Goal: Information Seeking & Learning: Learn about a topic

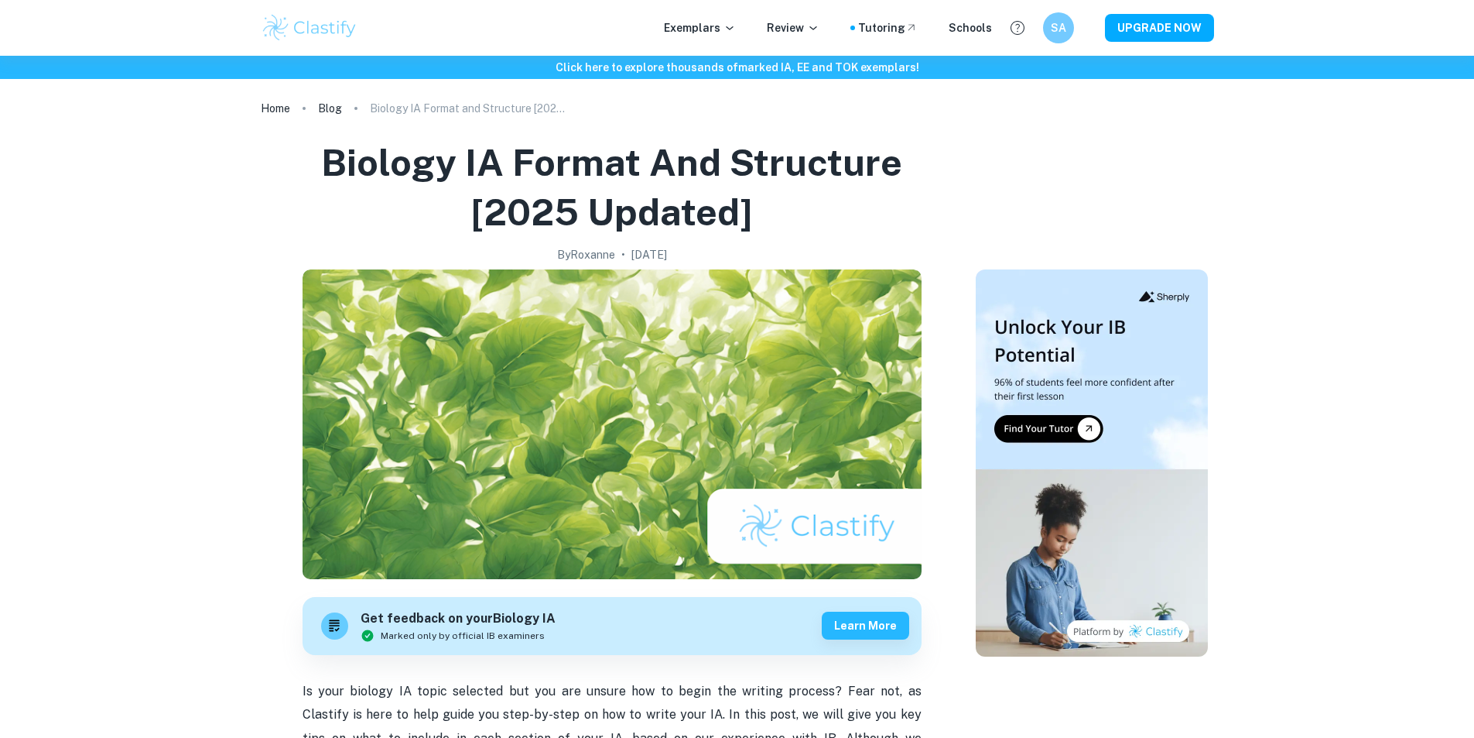
scroll to position [2632, 0]
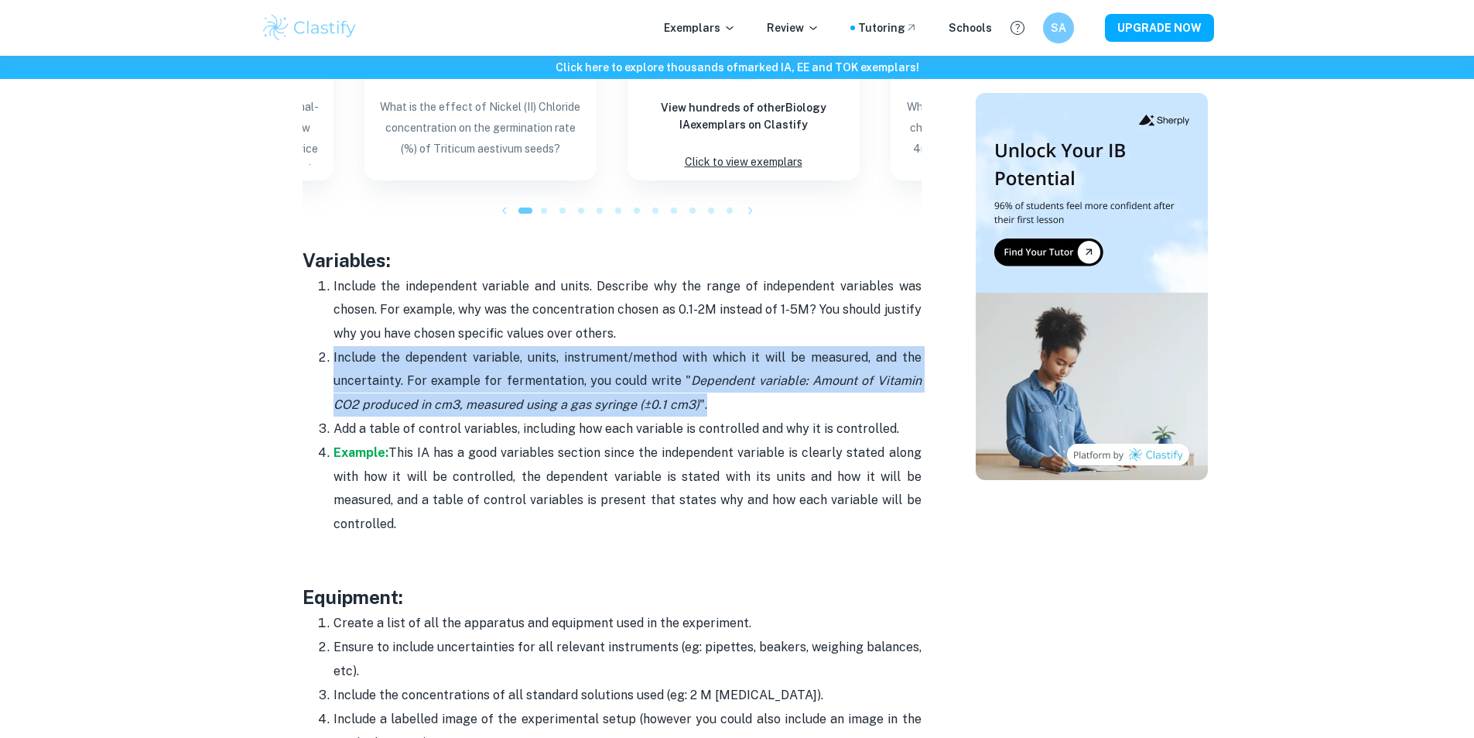
drag, startPoint x: 705, startPoint y: 400, endPoint x: 319, endPoint y: 346, distance: 390.0
click at [334, 346] on li "Include the dependent variable, units, instrument/method with which it will be …" at bounding box center [628, 380] width 588 height 71
copy p "Include the dependent variable, units, instrument/method with which it will be …"
click at [731, 408] on p "Include the dependent variable, units, instrument/method with which it will be …" at bounding box center [628, 381] width 588 height 70
drag, startPoint x: 731, startPoint y: 408, endPoint x: 326, endPoint y: 351, distance: 409.6
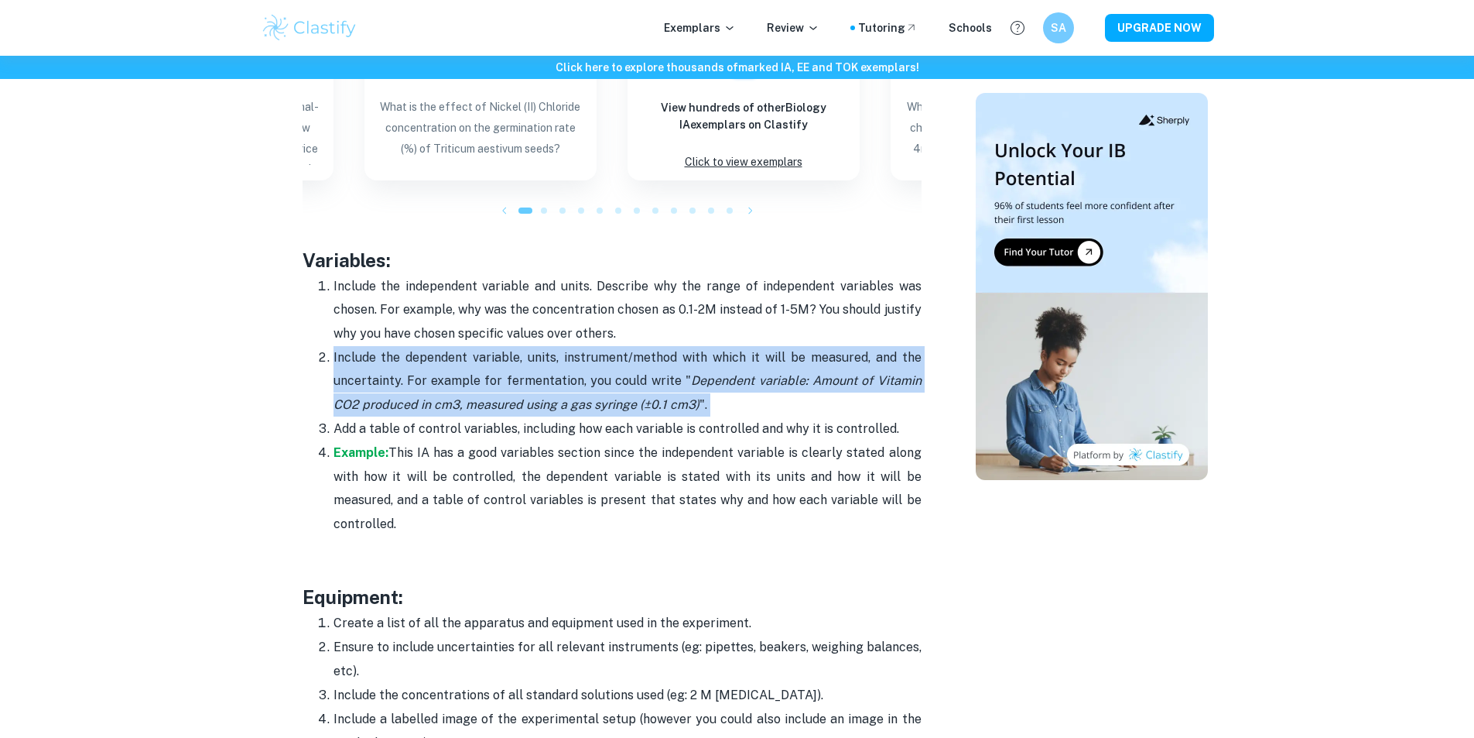
click at [334, 351] on li "Include the dependent variable, units, instrument/method with which it will be …" at bounding box center [628, 380] width 588 height 71
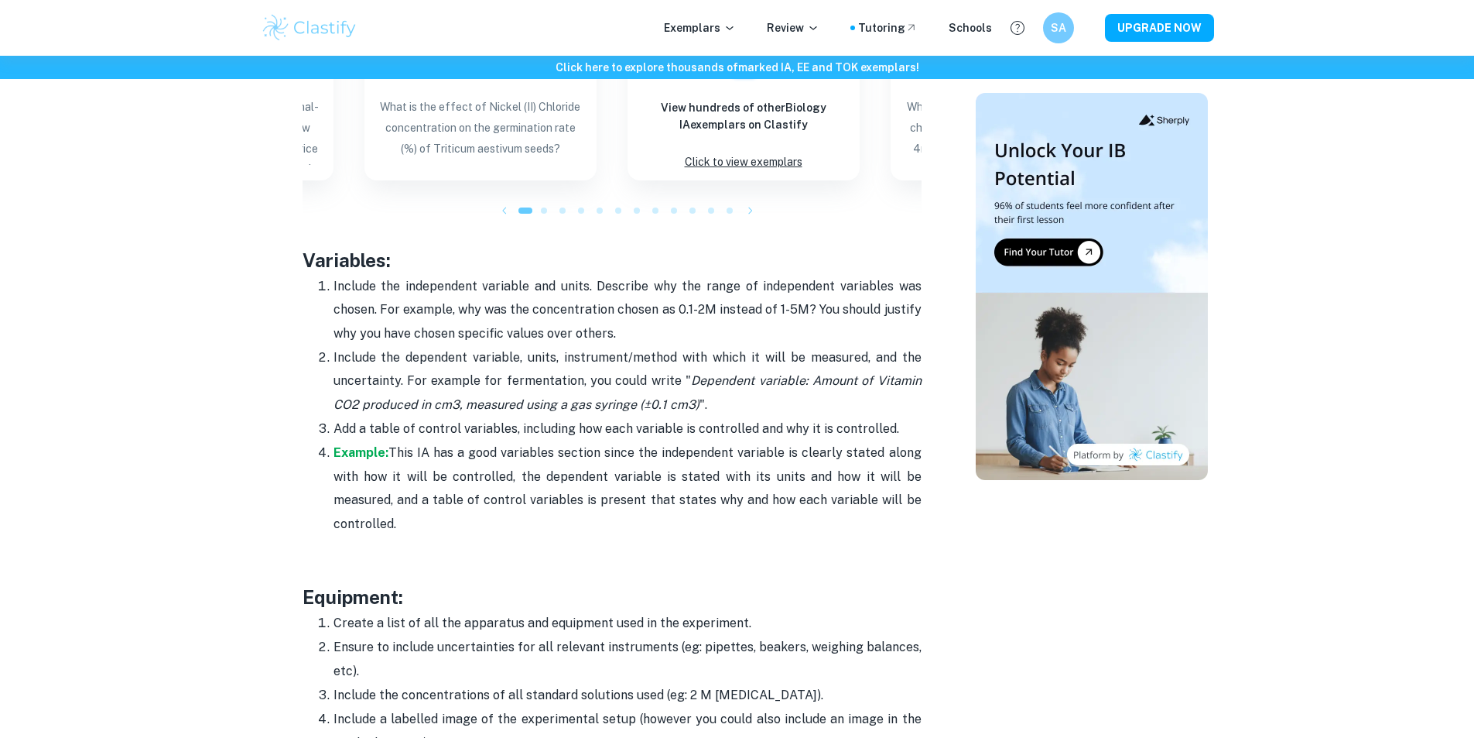
click at [993, 560] on div at bounding box center [1092, 257] width 232 height 5503
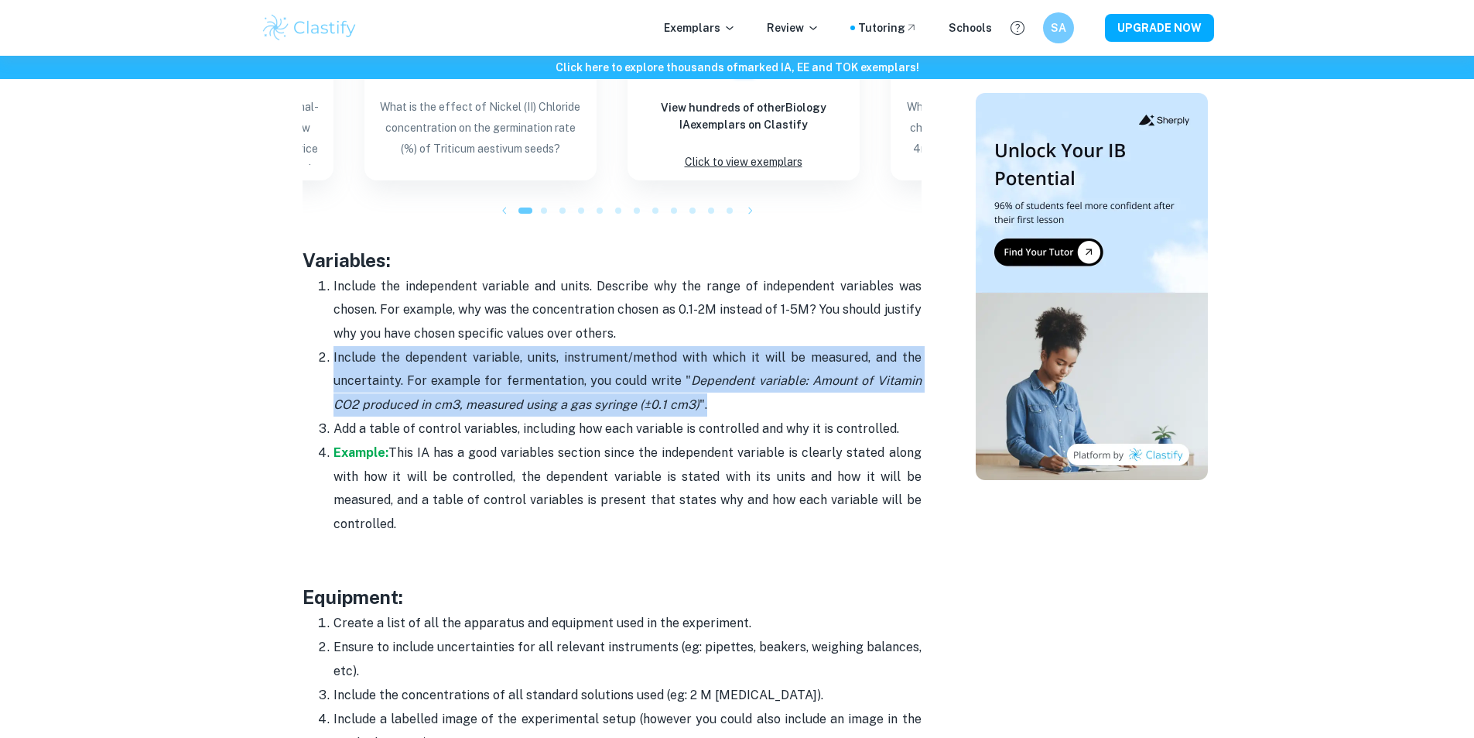
drag, startPoint x: 702, startPoint y: 401, endPoint x: 323, endPoint y: 348, distance: 382.9
click at [334, 348] on li "Include the dependent variable, units, instrument/method with which it will be …" at bounding box center [628, 380] width 588 height 71
copy p "Include the dependent variable, units, instrument/method with which it will be …"
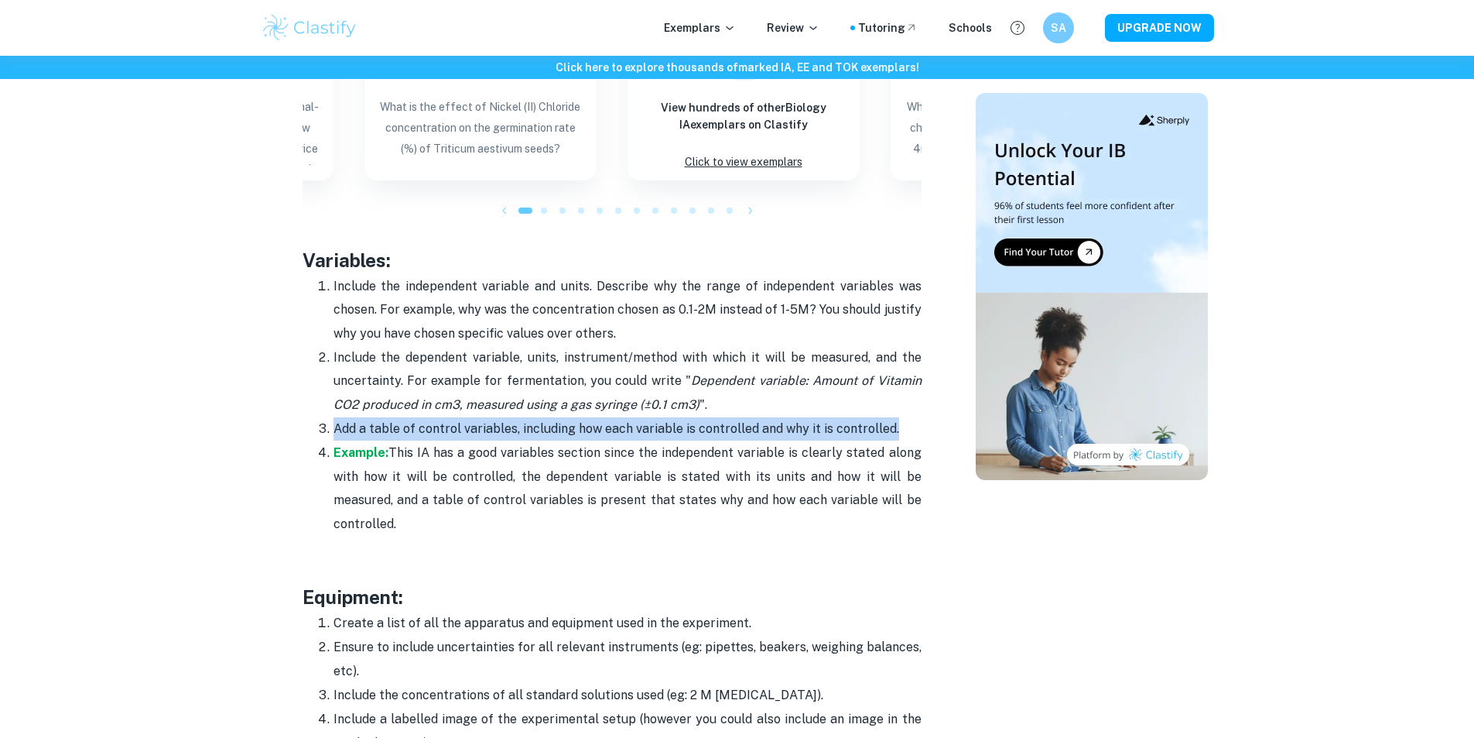
drag, startPoint x: 887, startPoint y: 426, endPoint x: 274, endPoint y: 430, distance: 613.0
click at [274, 430] on div "Biology IA Format and Structure [2025 updated] By [PERSON_NAME] • [DATE] Get fe…" at bounding box center [612, 257] width 690 height 5503
copy p "Add a table of control variables, including how each variable is controlled and…"
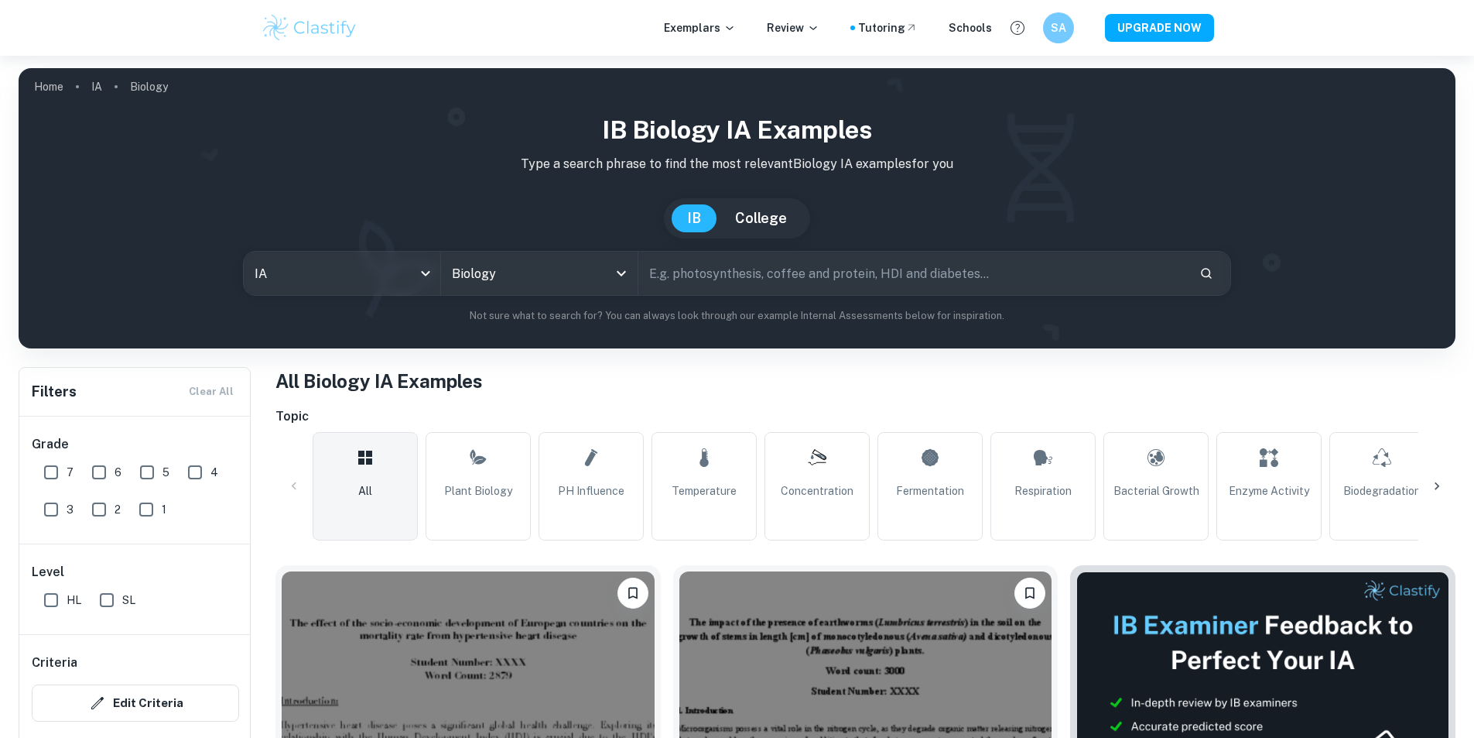
scroll to position [310, 0]
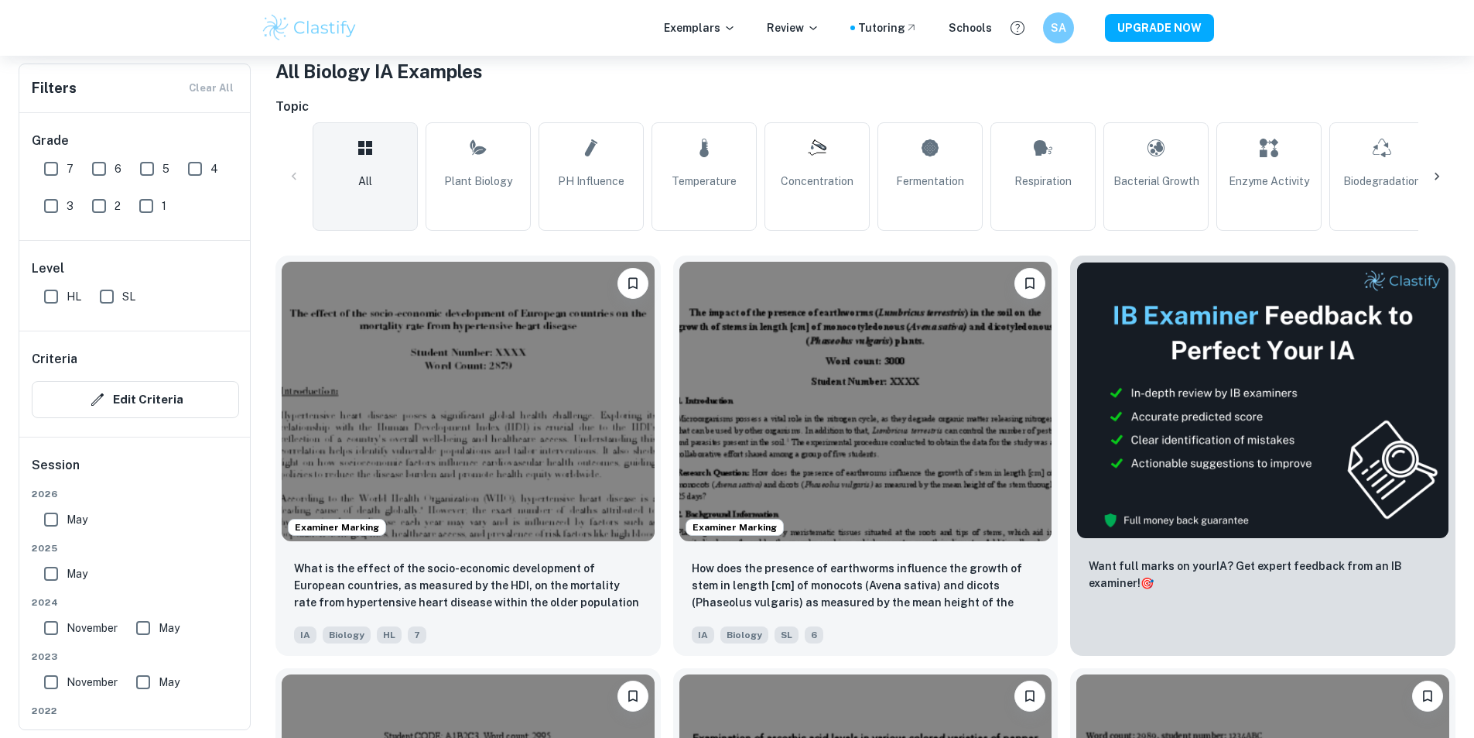
click at [680, 356] on img at bounding box center [866, 401] width 373 height 279
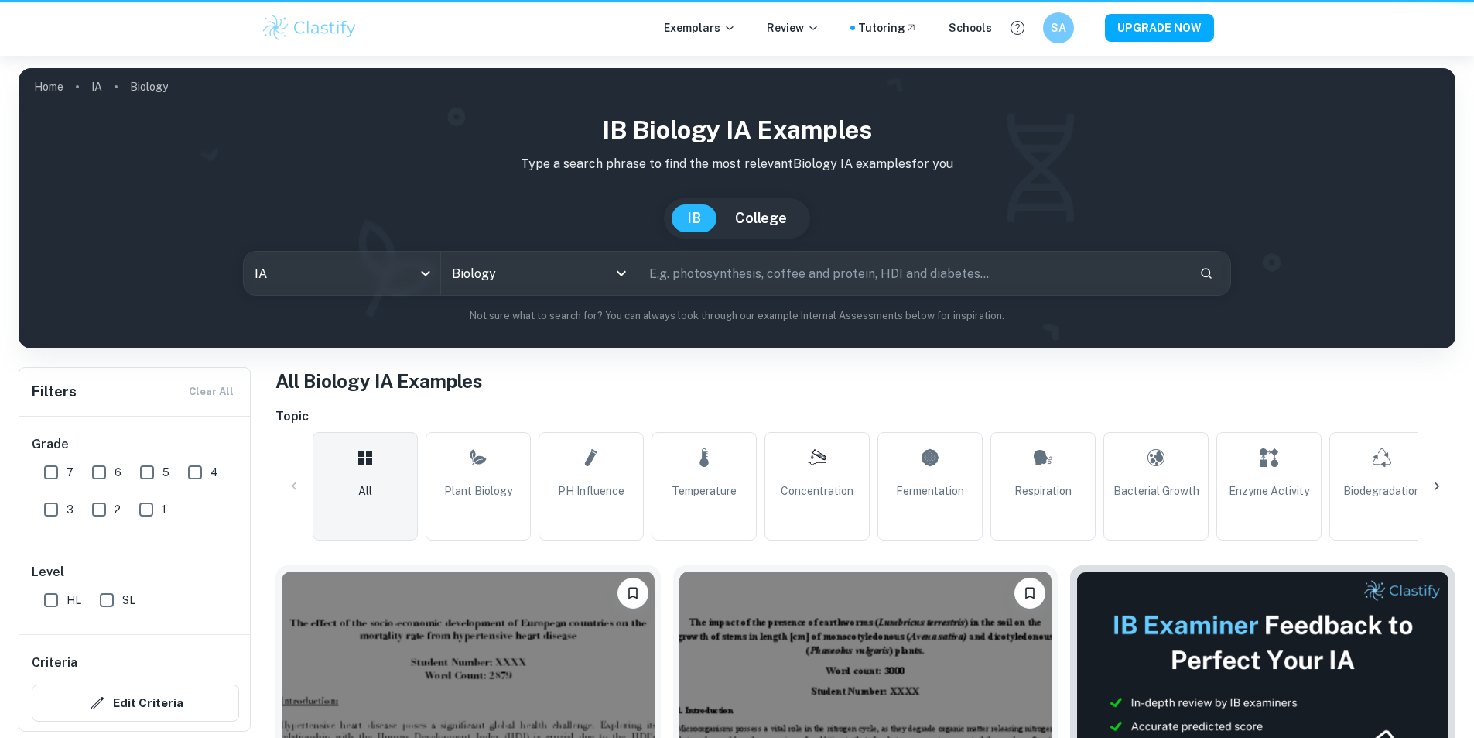
scroll to position [310, 0]
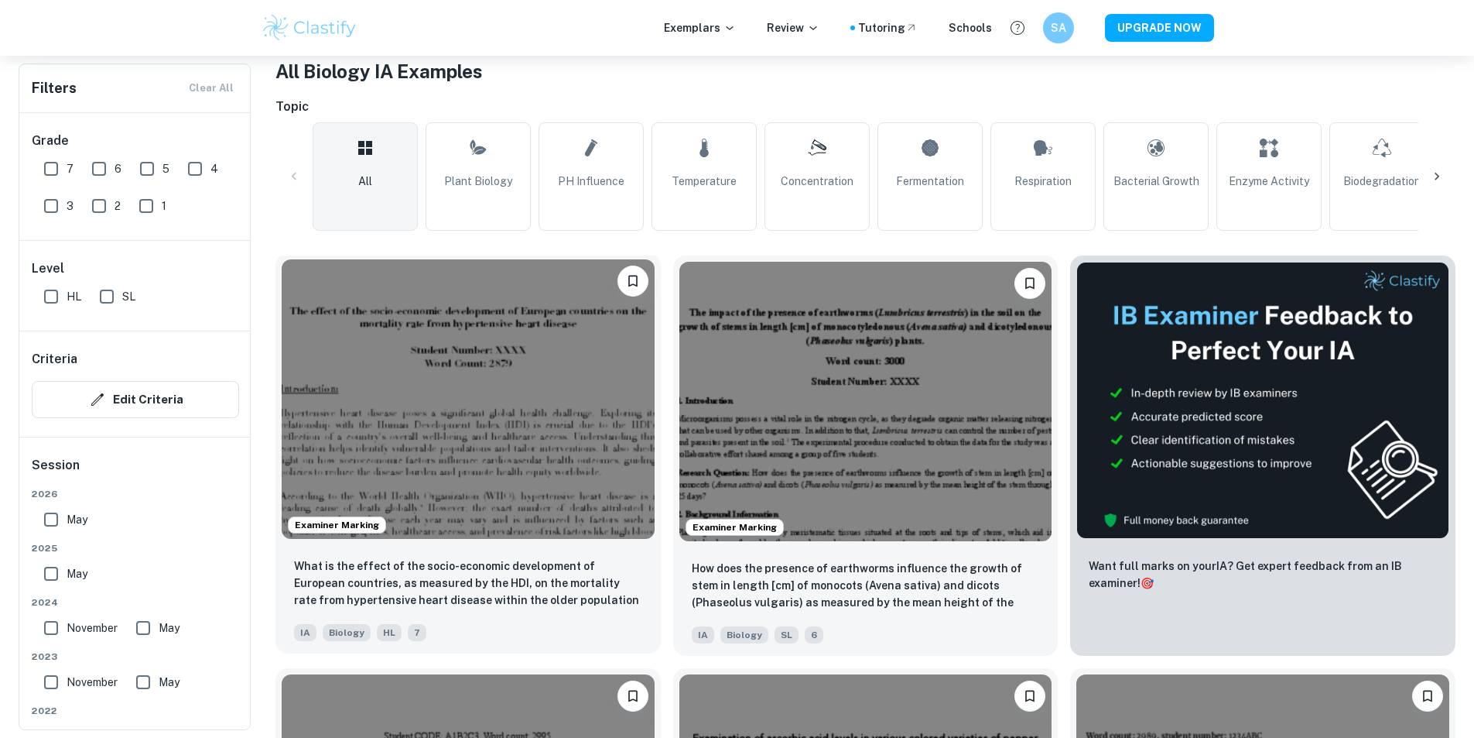
click at [323, 391] on img at bounding box center [468, 398] width 373 height 279
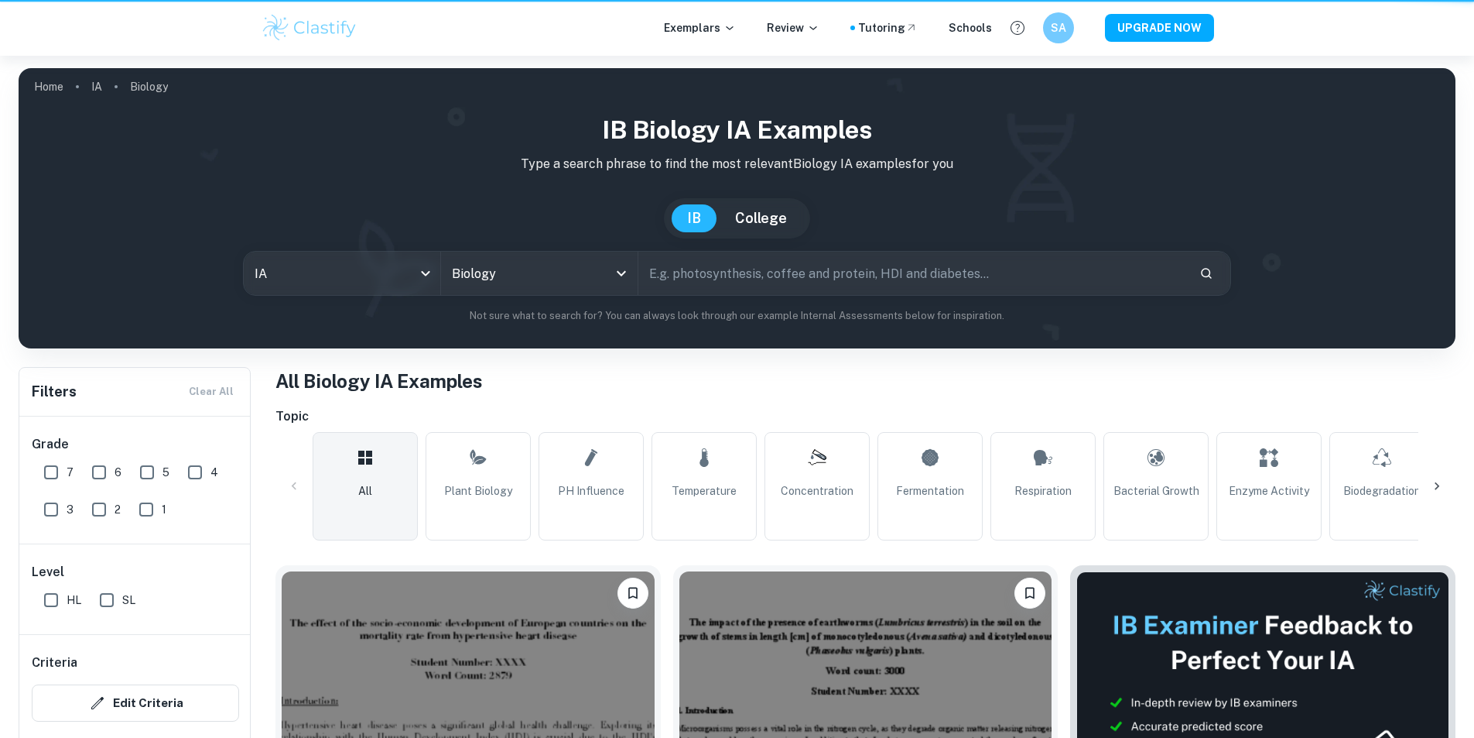
scroll to position [310, 0]
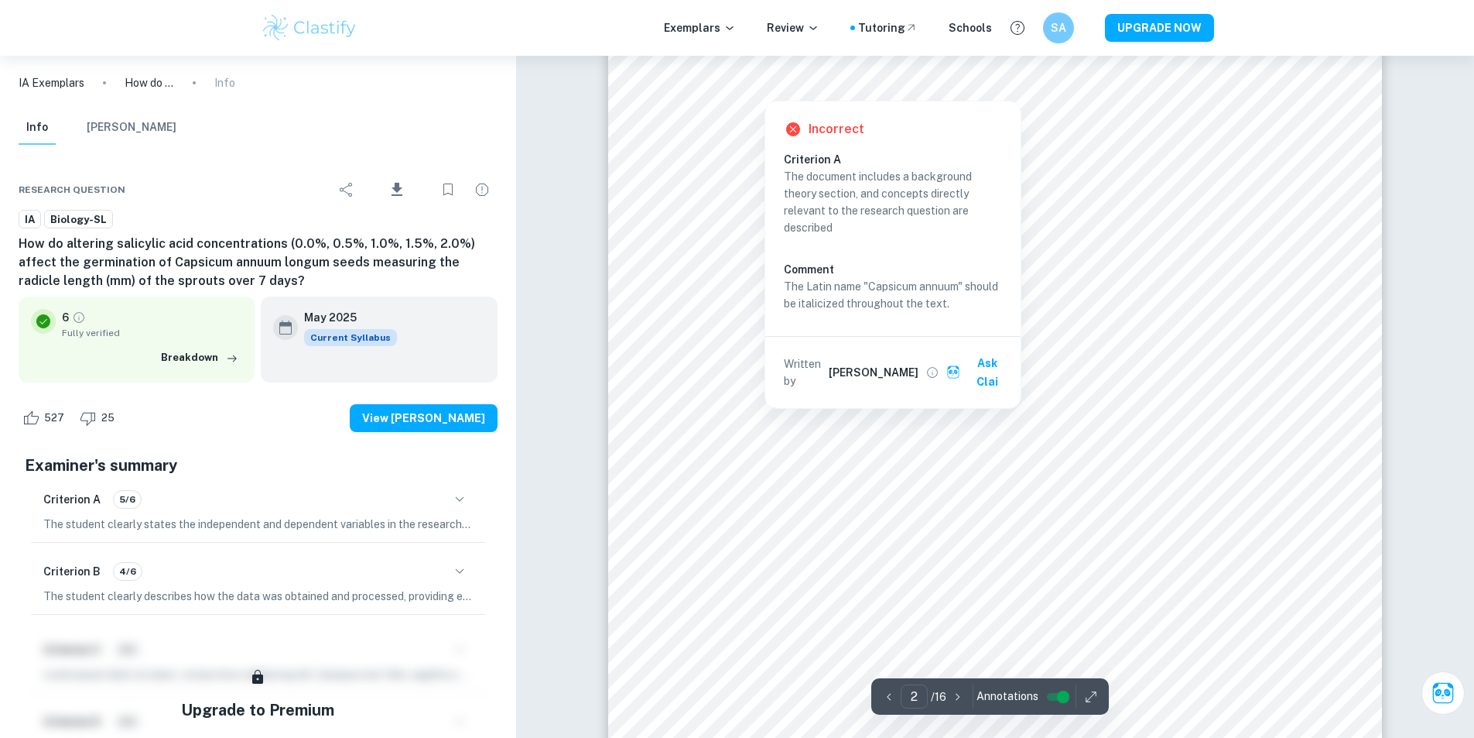
scroll to position [1316, 0]
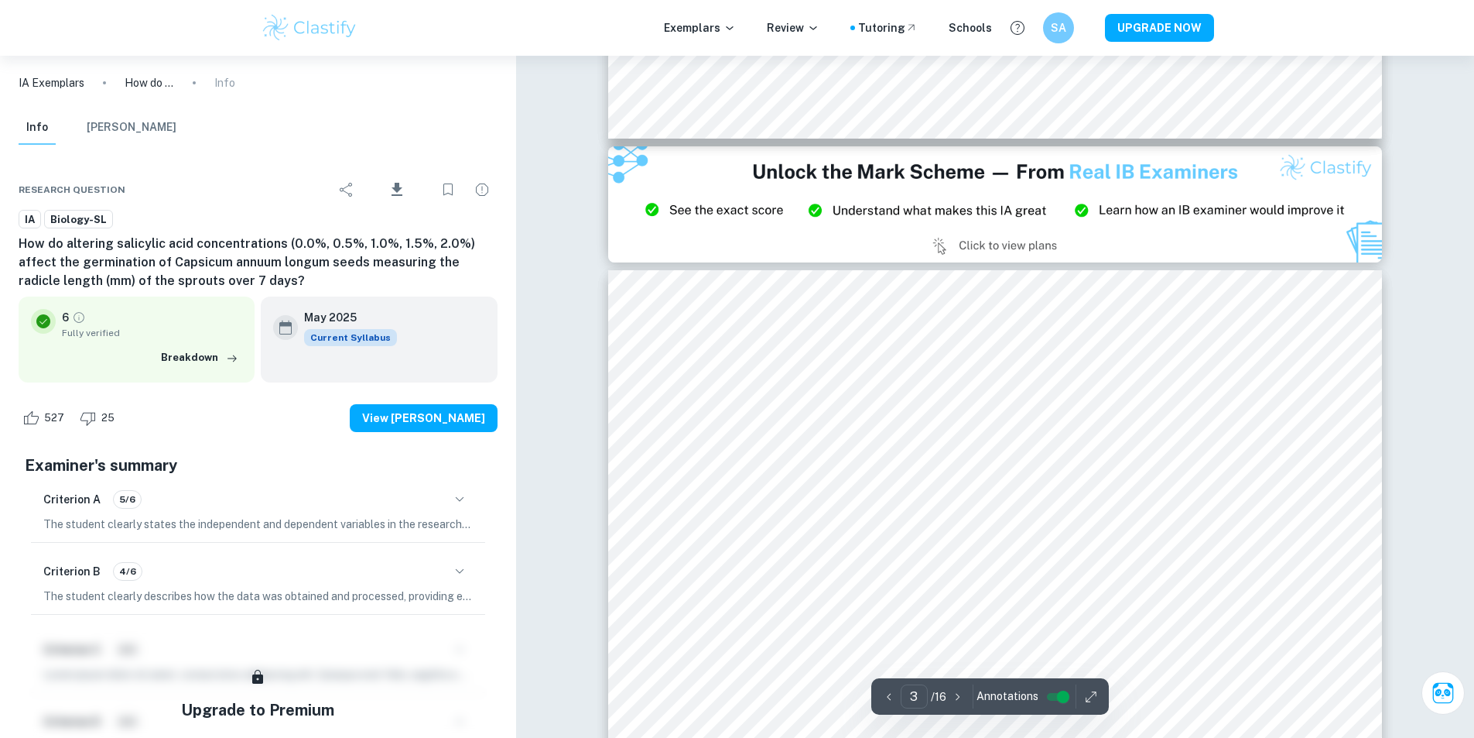
type input "2"
